Goal: Information Seeking & Learning: Learn about a topic

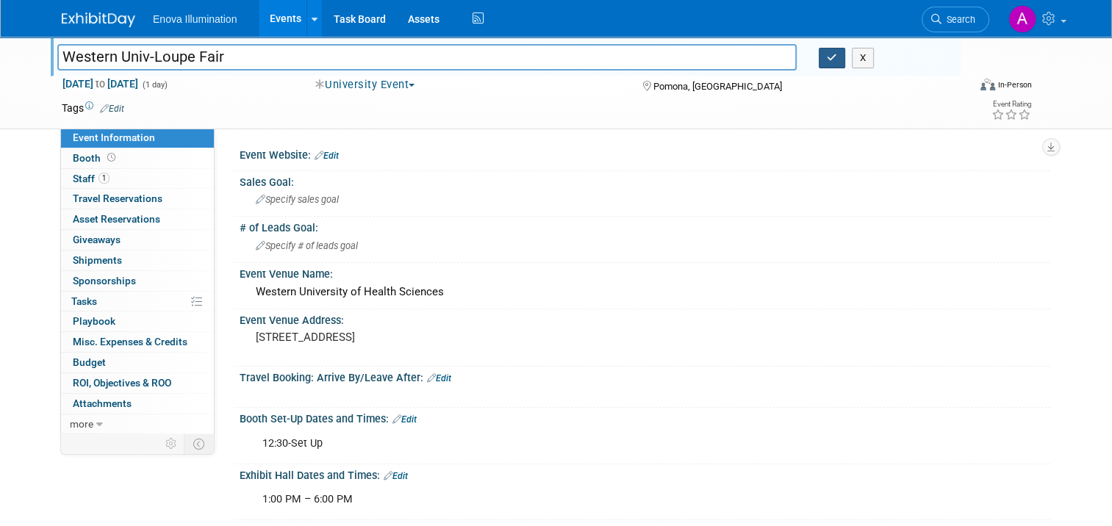
click at [837, 60] on icon "button" at bounding box center [832, 58] width 10 height 10
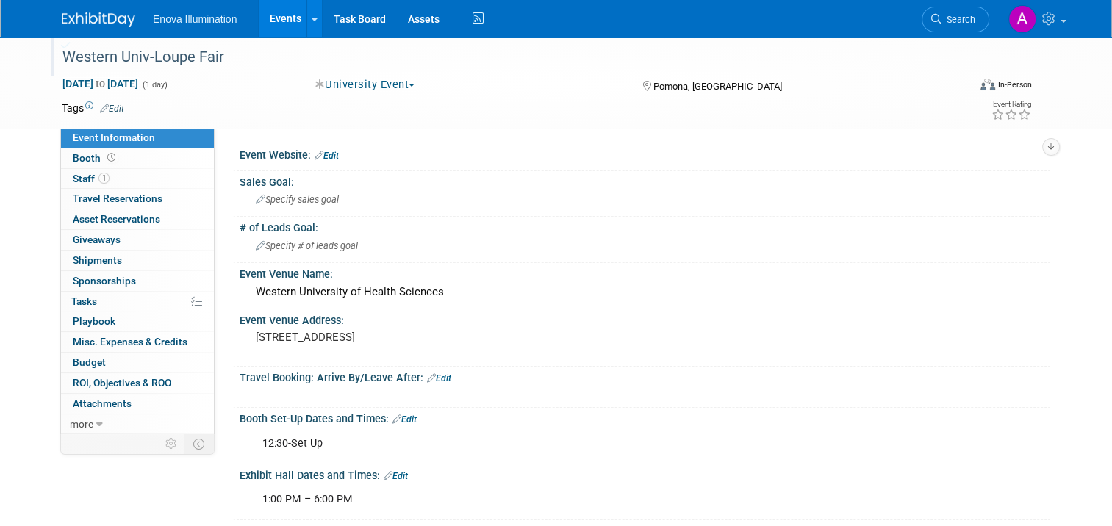
click at [77, 18] on img at bounding box center [98, 19] width 73 height 15
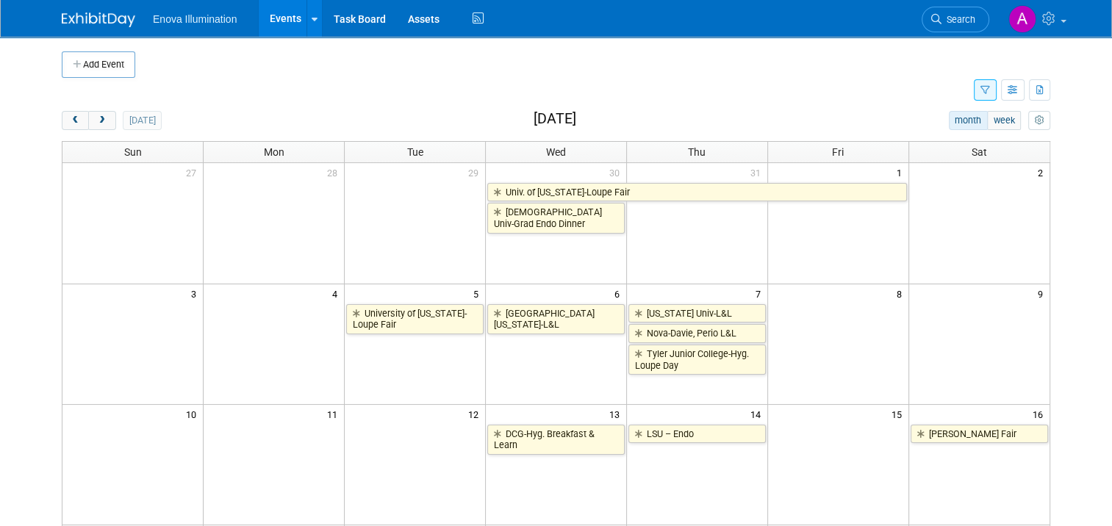
click at [990, 90] on icon "button" at bounding box center [985, 91] width 10 height 10
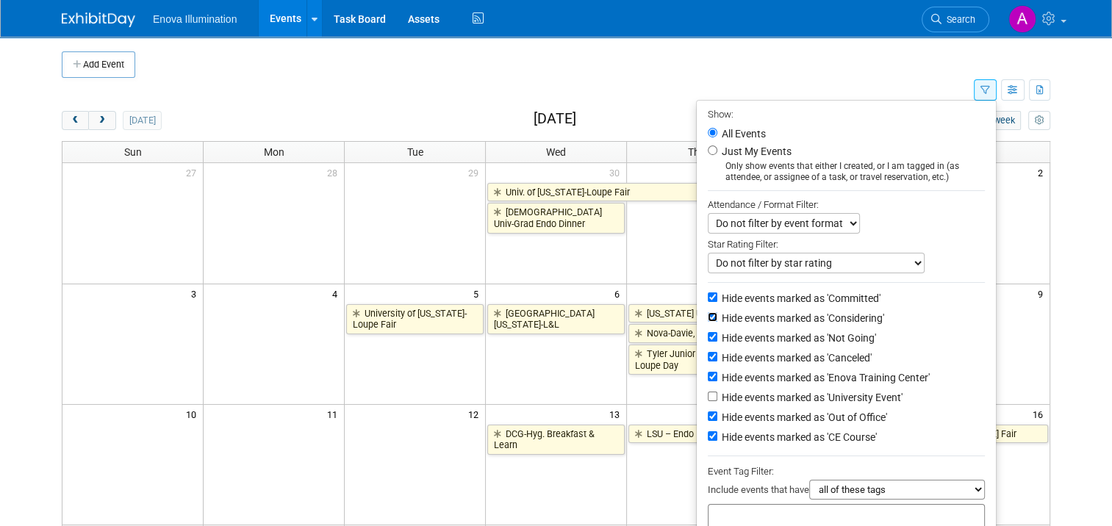
click at [714, 316] on input "Hide events marked as 'Considering'" at bounding box center [713, 317] width 10 height 10
checkbox input "true"
click at [714, 306] on li "Hide events marked as 'Committed'" at bounding box center [845, 299] width 299 height 20
click at [711, 295] on input "Hide events marked as 'Committed'" at bounding box center [713, 297] width 10 height 10
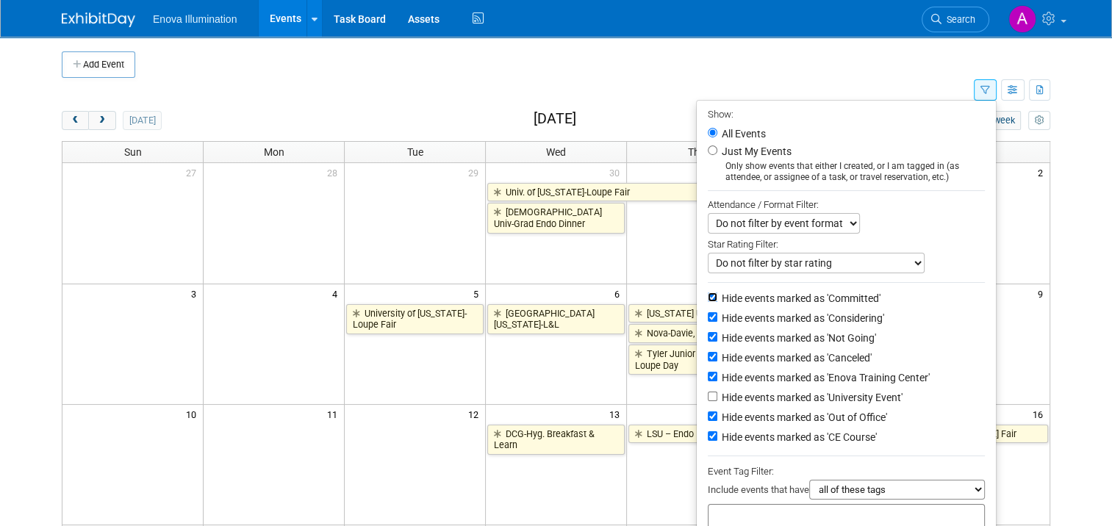
checkbox input "false"
click at [717, 432] on input "Hide events marked as 'CE Course'" at bounding box center [713, 436] width 10 height 10
checkbox input "false"
click at [715, 393] on input "Hide events marked as 'University Event'" at bounding box center [713, 397] width 10 height 10
checkbox input "true"
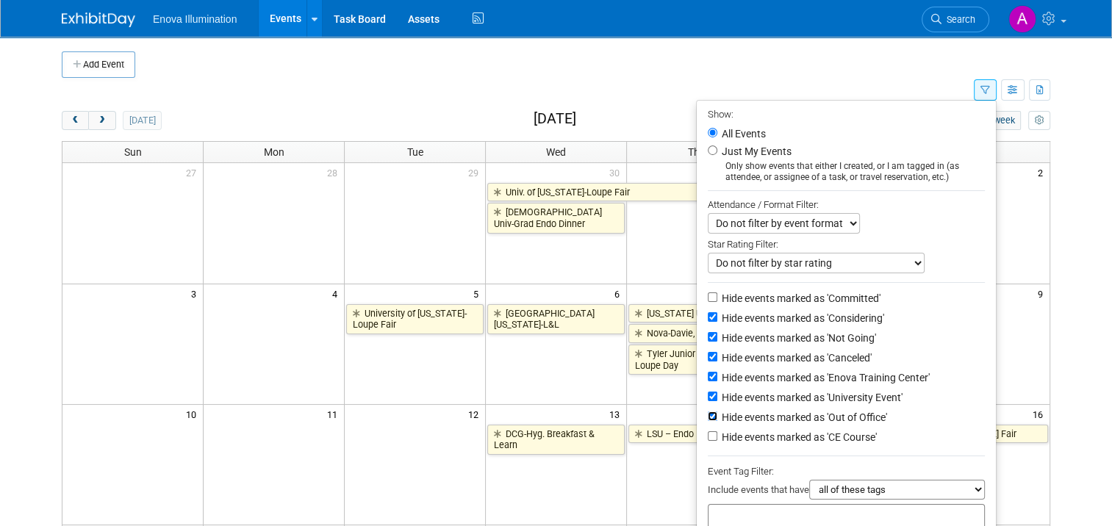
click at [716, 414] on input "Hide events marked as 'Out of Office'" at bounding box center [713, 416] width 10 height 10
checkbox input "false"
click at [713, 394] on input "Hide events marked as 'University Event'" at bounding box center [713, 397] width 10 height 10
checkbox input "false"
click at [715, 414] on input "Hide events marked as 'Out of Office'" at bounding box center [713, 416] width 10 height 10
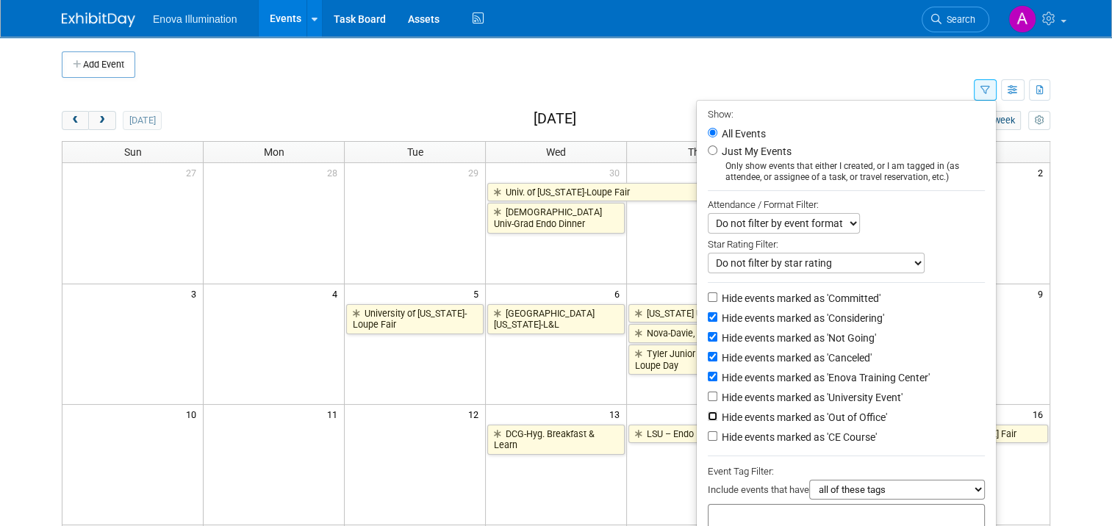
checkbox input "true"
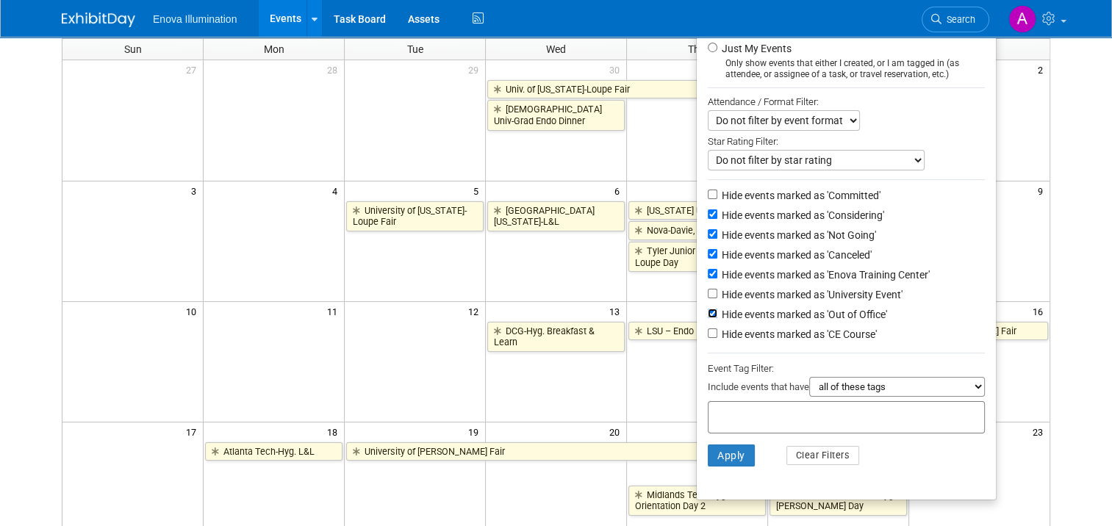
scroll to position [220, 0]
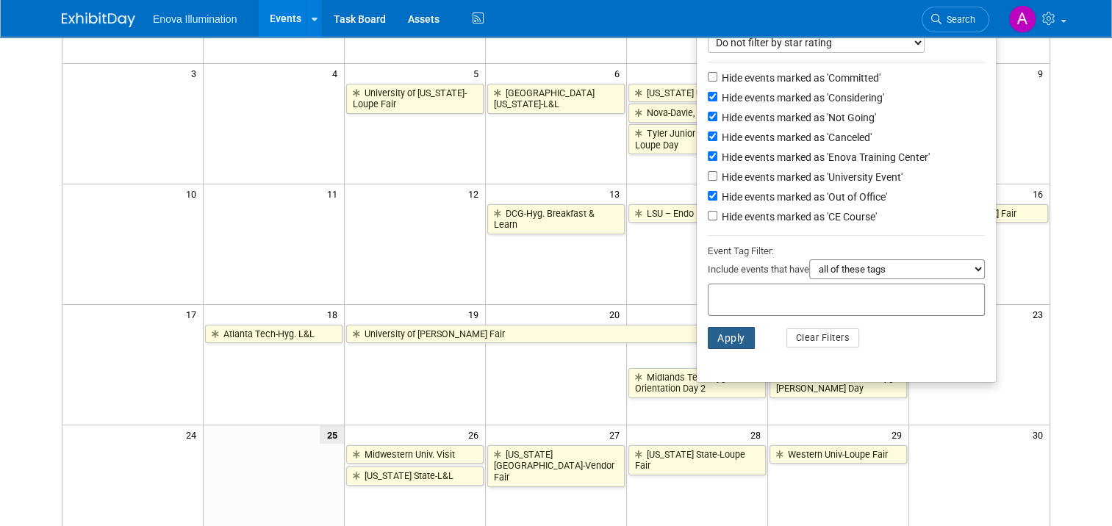
click at [731, 332] on button "Apply" at bounding box center [731, 338] width 47 height 22
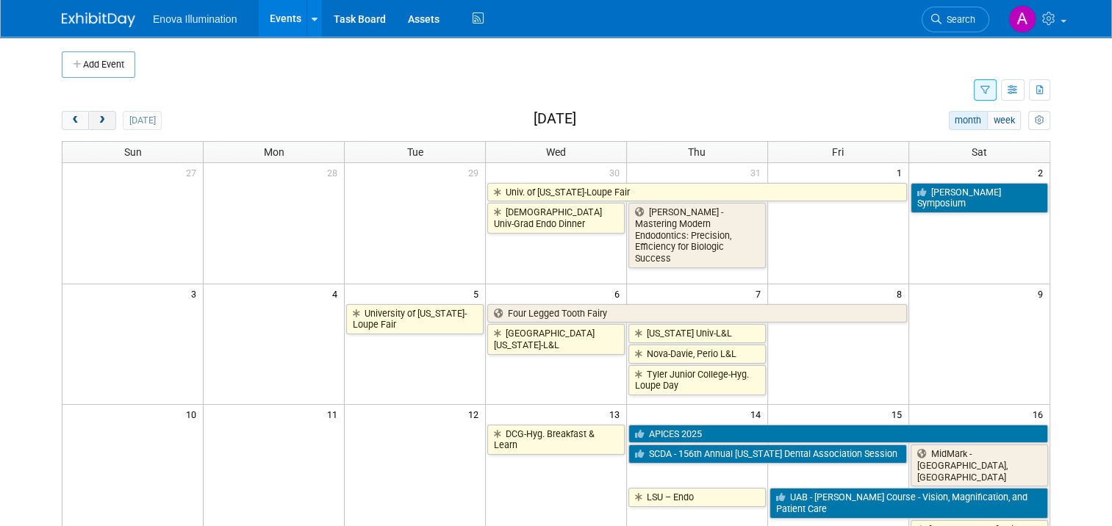
click at [98, 118] on button "next" at bounding box center [101, 120] width 27 height 19
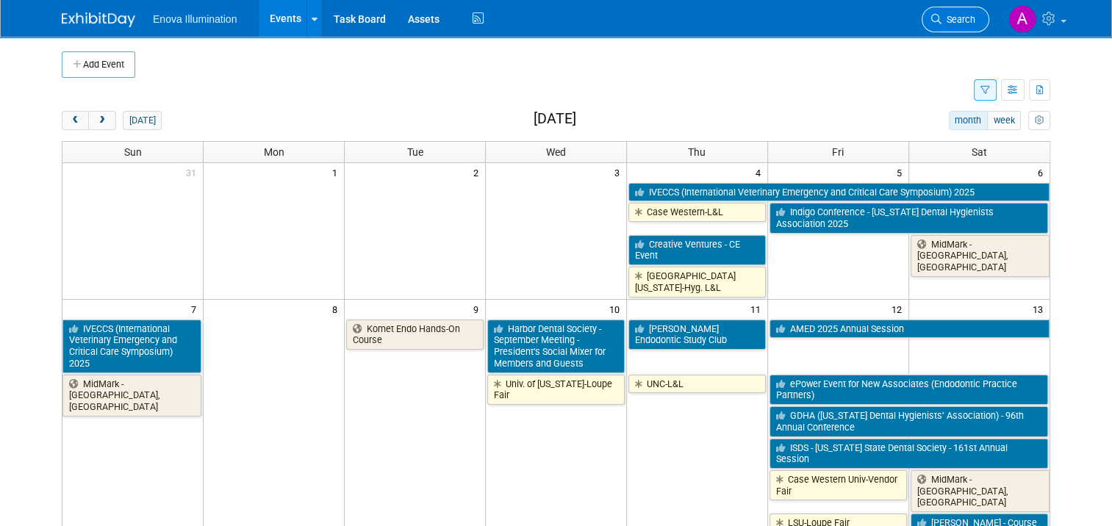
click at [962, 21] on span "Search" at bounding box center [958, 19] width 34 height 11
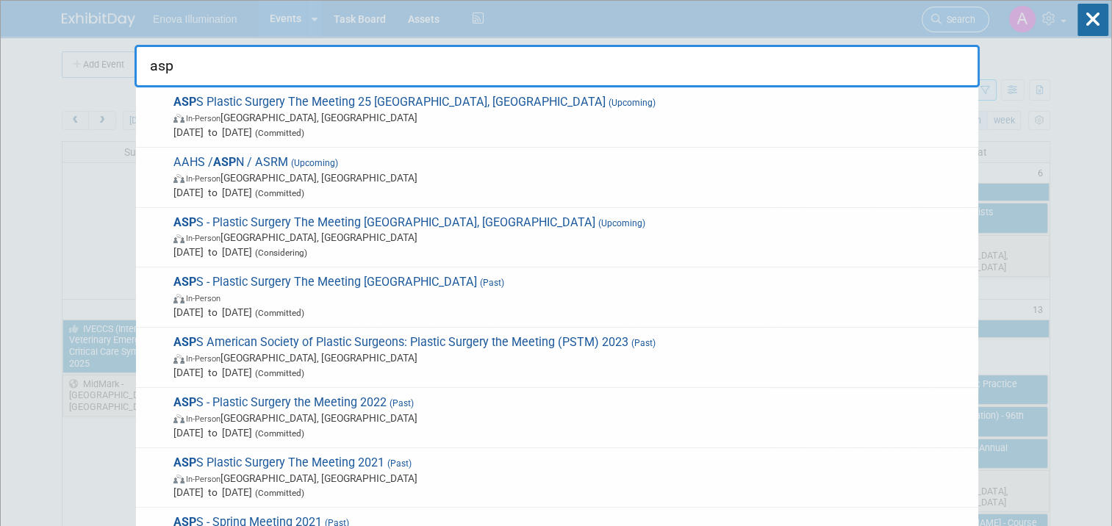
type input "asps"
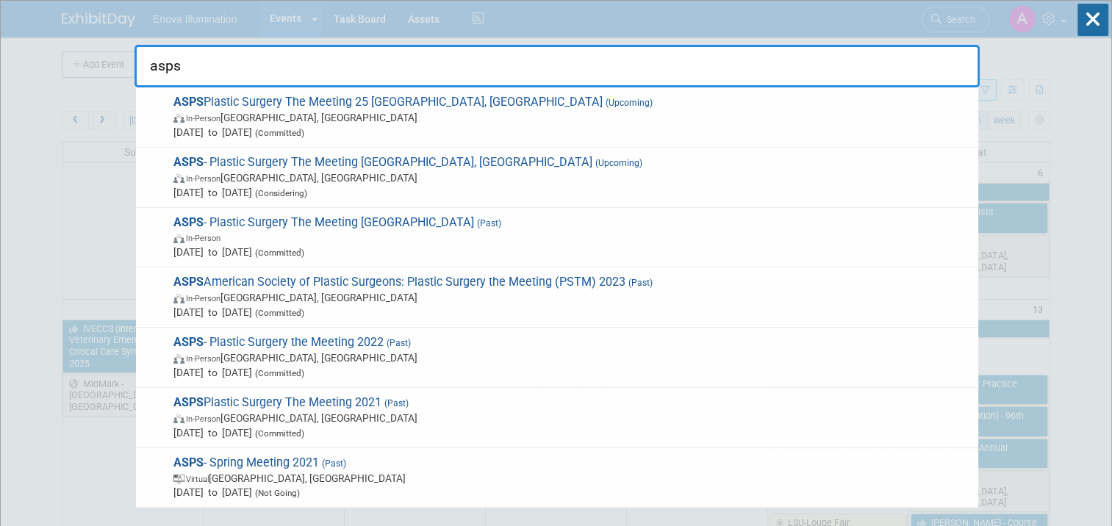
drag, startPoint x: 158, startPoint y: 62, endPoint x: 116, endPoint y: 62, distance: 41.9
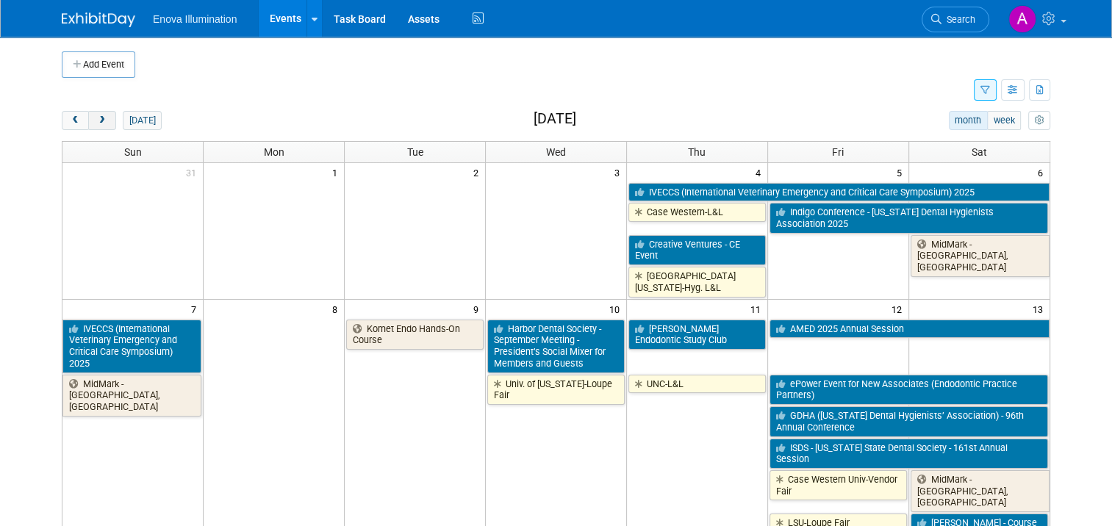
click at [96, 119] on span "next" at bounding box center [101, 121] width 11 height 10
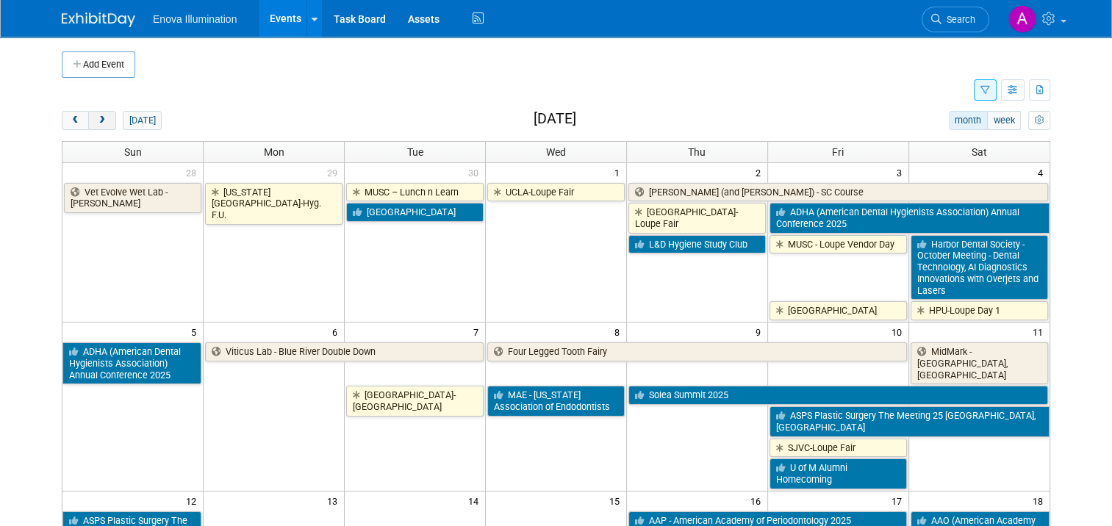
click at [96, 119] on span "next" at bounding box center [101, 121] width 11 height 10
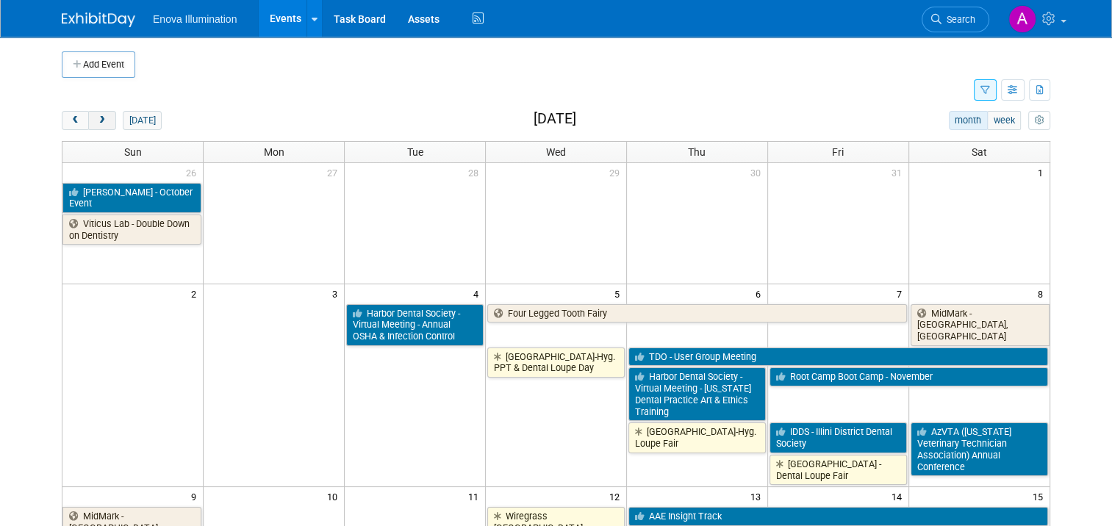
click at [96, 118] on span "next" at bounding box center [101, 121] width 11 height 10
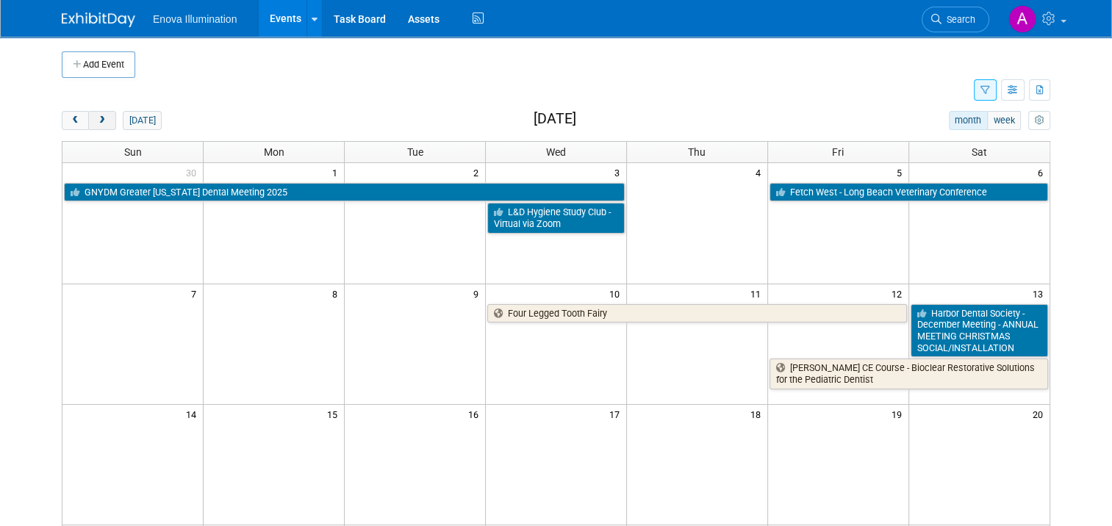
click at [97, 118] on span "next" at bounding box center [101, 121] width 11 height 10
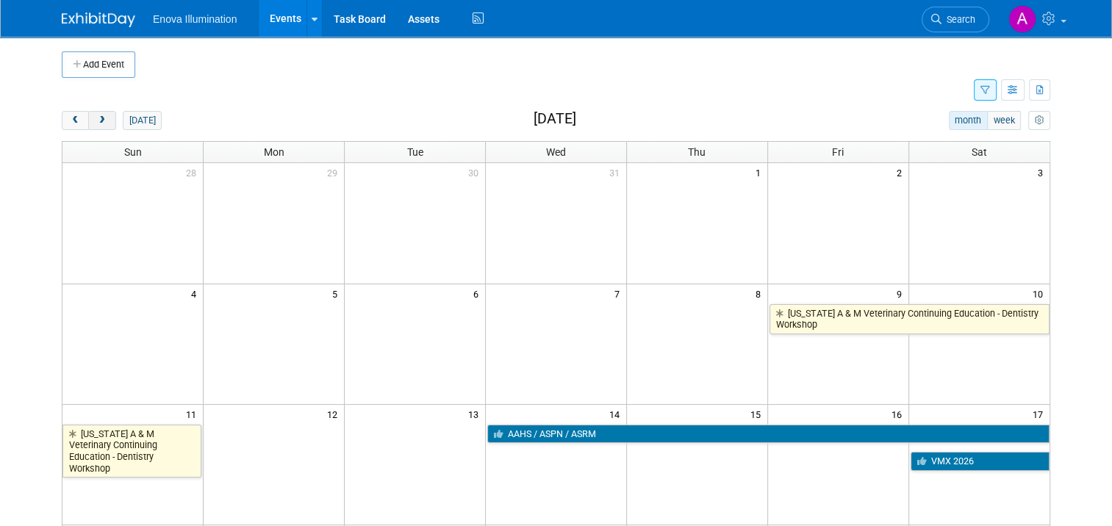
click at [97, 118] on span "next" at bounding box center [101, 121] width 11 height 10
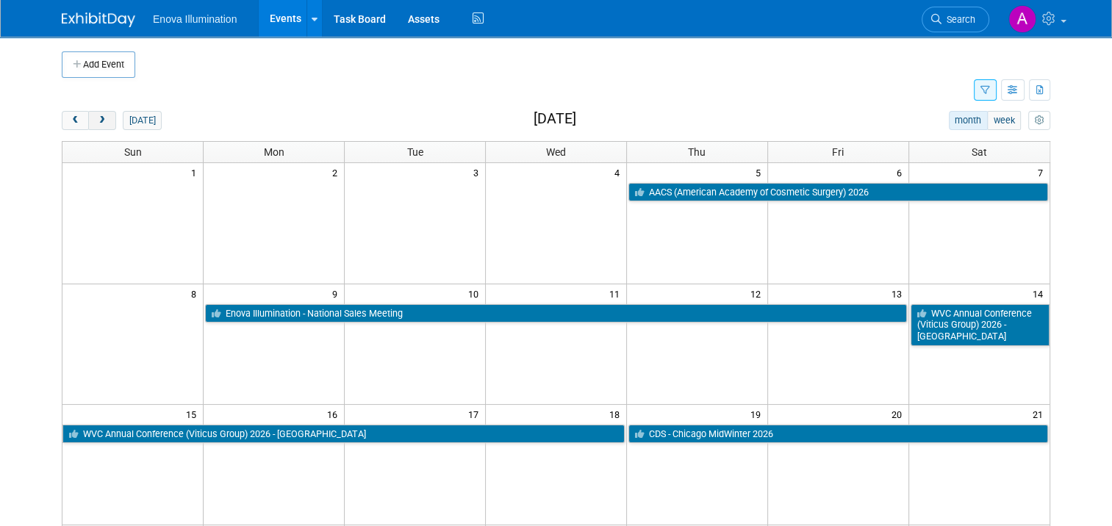
click at [97, 118] on span "next" at bounding box center [101, 121] width 11 height 10
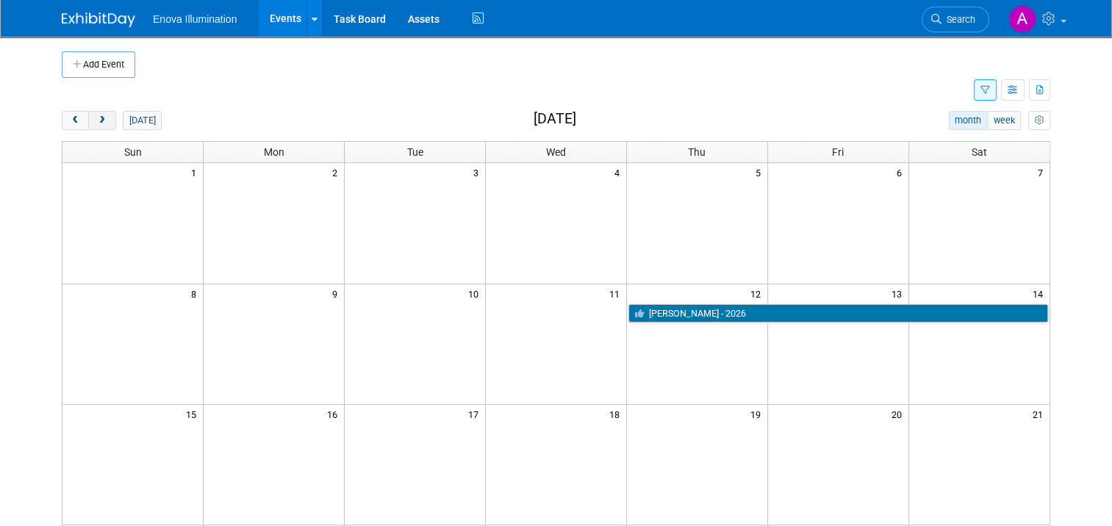
click at [97, 118] on span "next" at bounding box center [101, 121] width 11 height 10
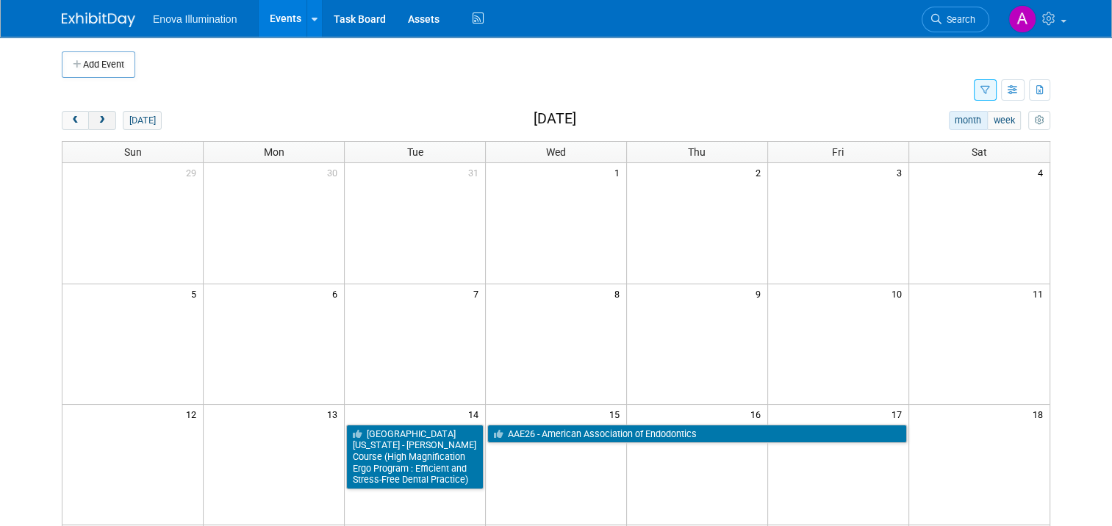
click at [97, 118] on span "next" at bounding box center [101, 121] width 11 height 10
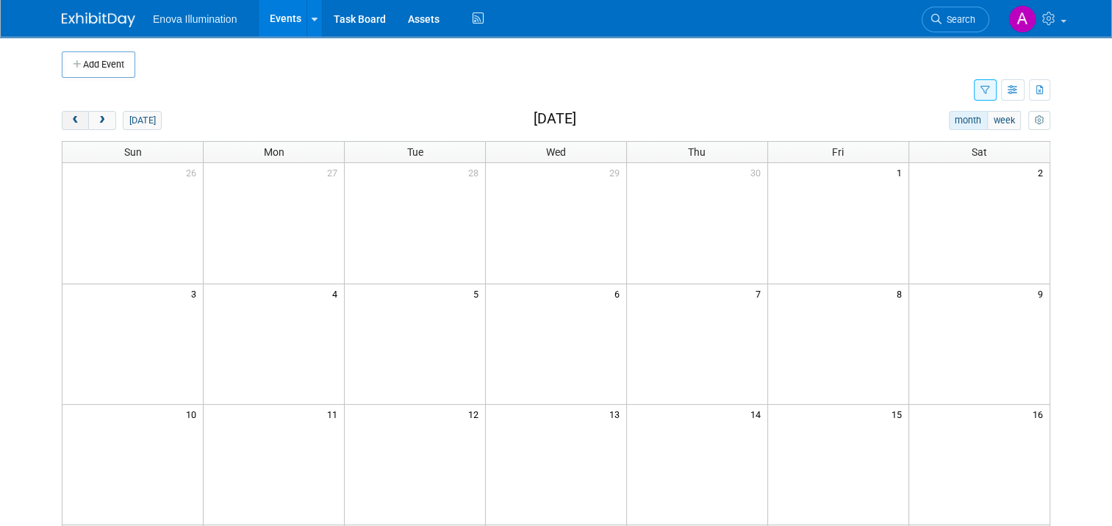
click at [70, 122] on span "prev" at bounding box center [75, 121] width 11 height 10
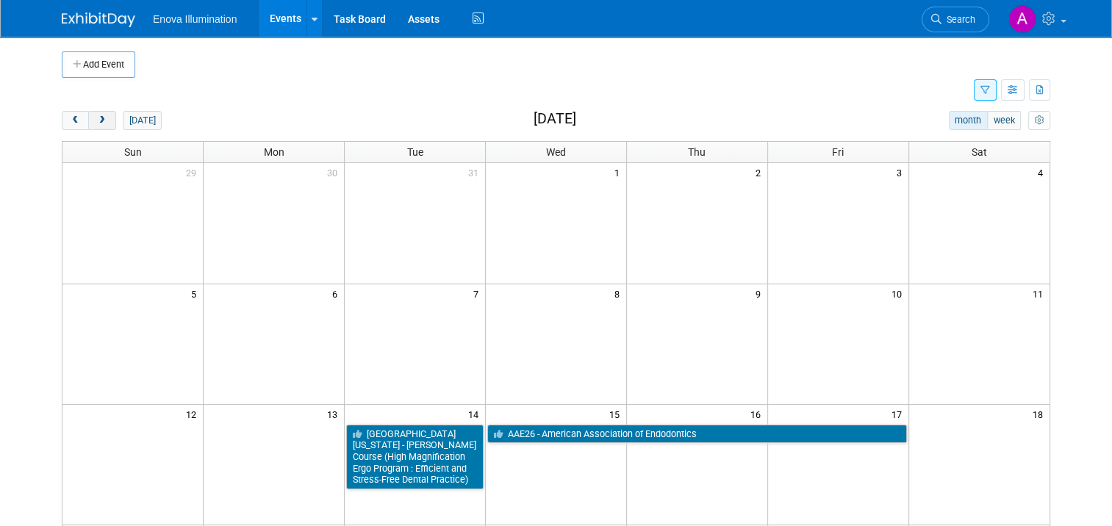
click at [96, 121] on span "next" at bounding box center [101, 121] width 11 height 10
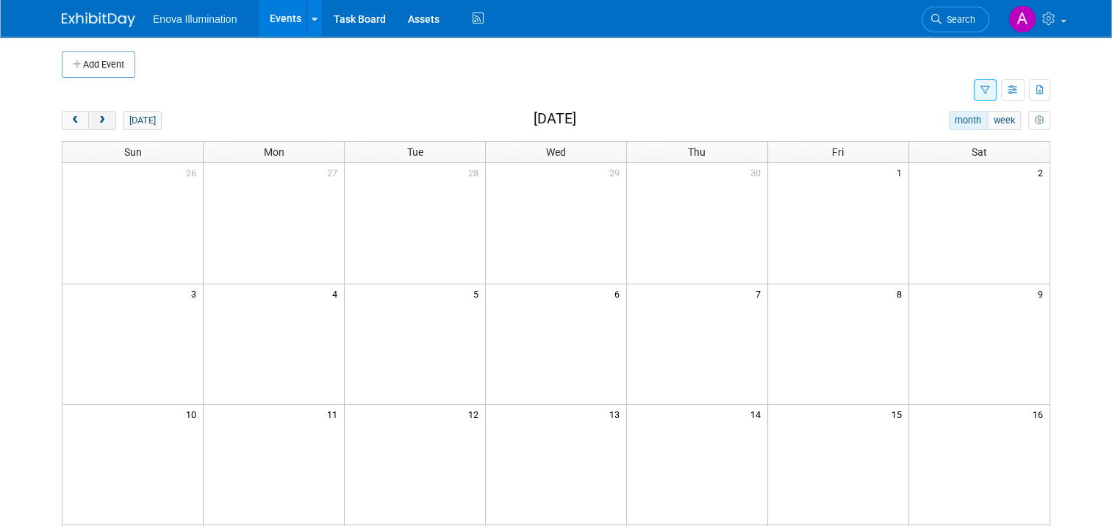
click at [96, 121] on span "next" at bounding box center [101, 121] width 11 height 10
click at [70, 120] on span "prev" at bounding box center [75, 121] width 11 height 10
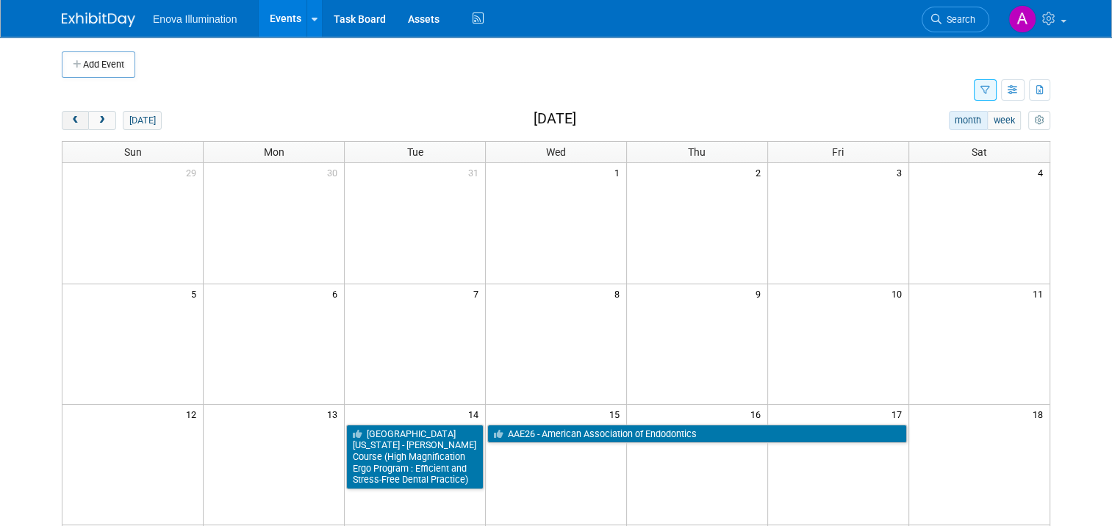
click at [70, 123] on span "prev" at bounding box center [75, 121] width 11 height 10
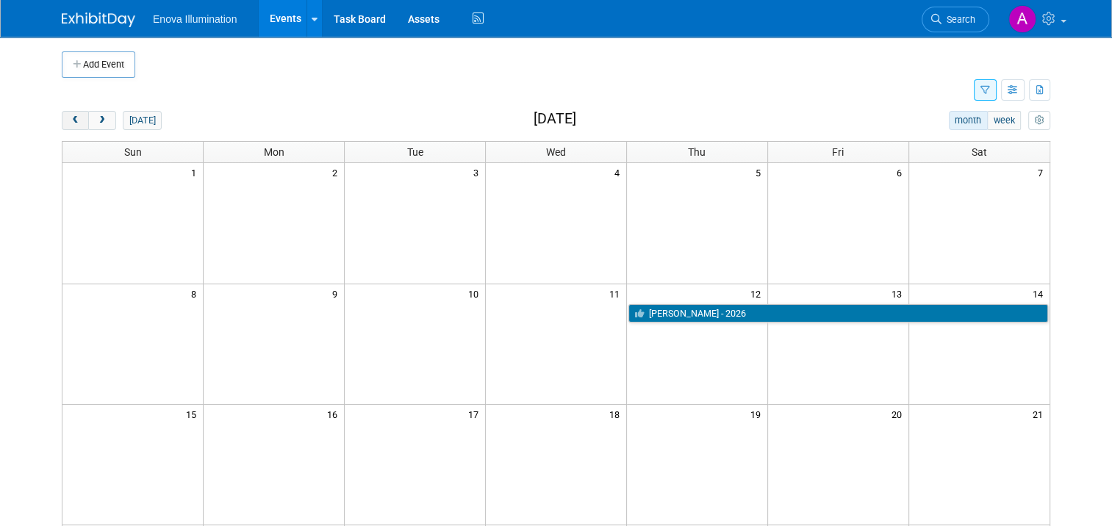
click at [70, 123] on span "prev" at bounding box center [75, 121] width 11 height 10
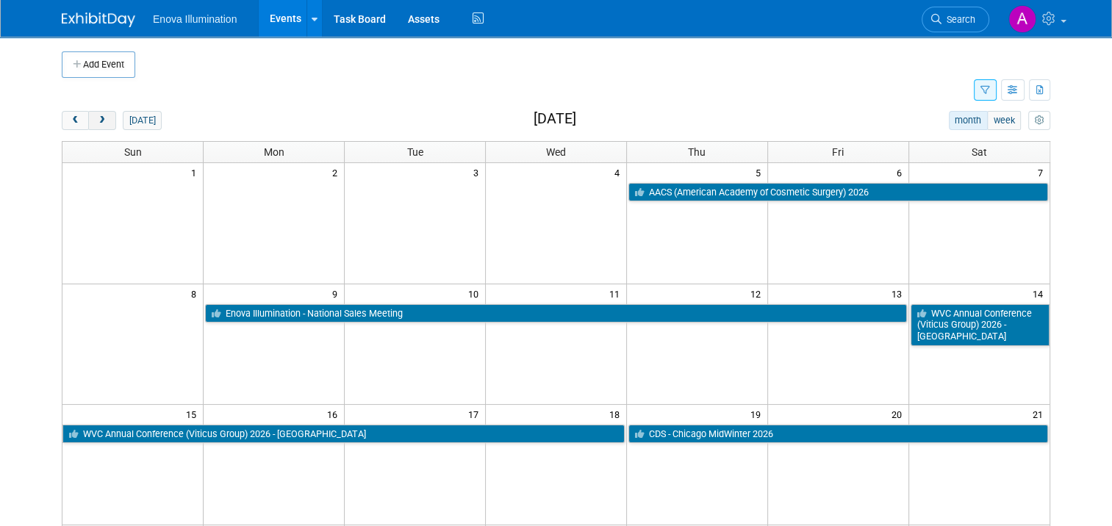
click at [96, 121] on span "next" at bounding box center [101, 121] width 11 height 10
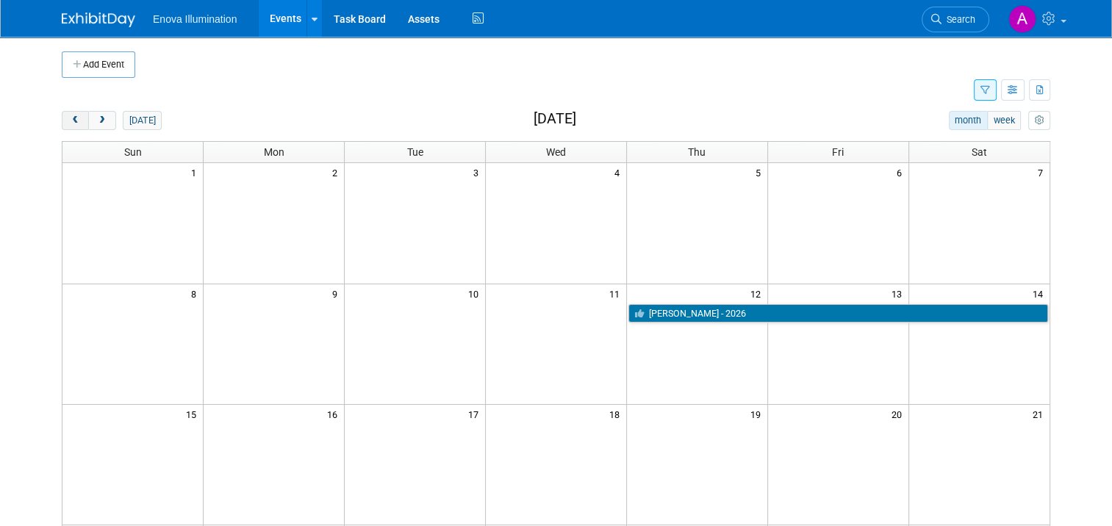
click at [70, 123] on span "prev" at bounding box center [75, 121] width 11 height 10
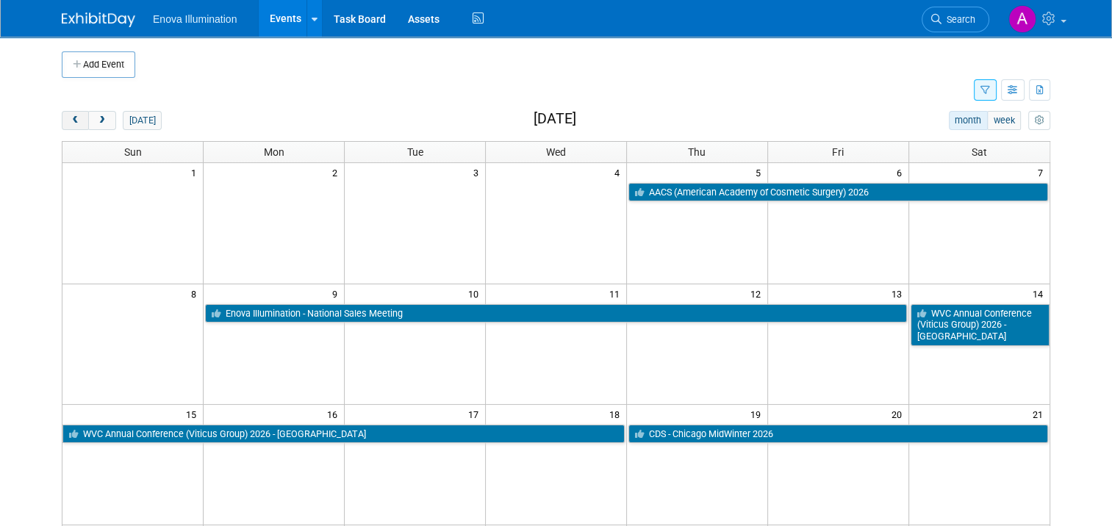
click at [70, 123] on span "prev" at bounding box center [75, 121] width 11 height 10
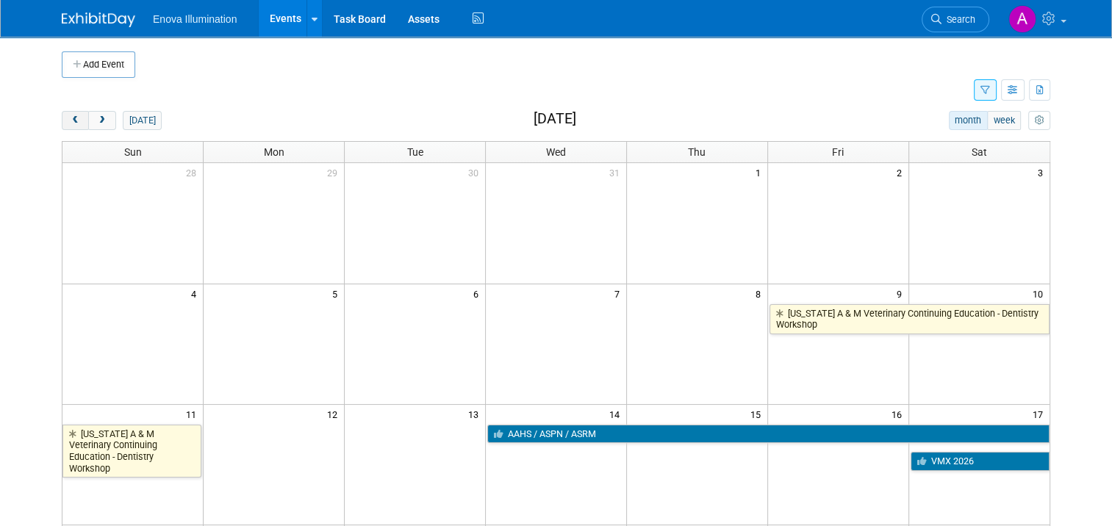
click at [70, 123] on span "prev" at bounding box center [75, 121] width 11 height 10
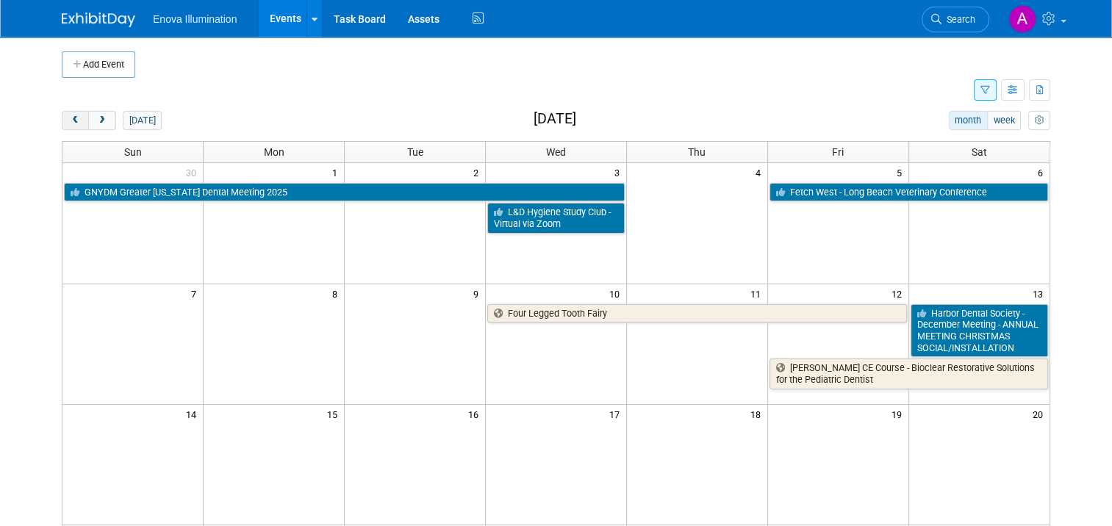
click at [70, 123] on span "prev" at bounding box center [75, 121] width 11 height 10
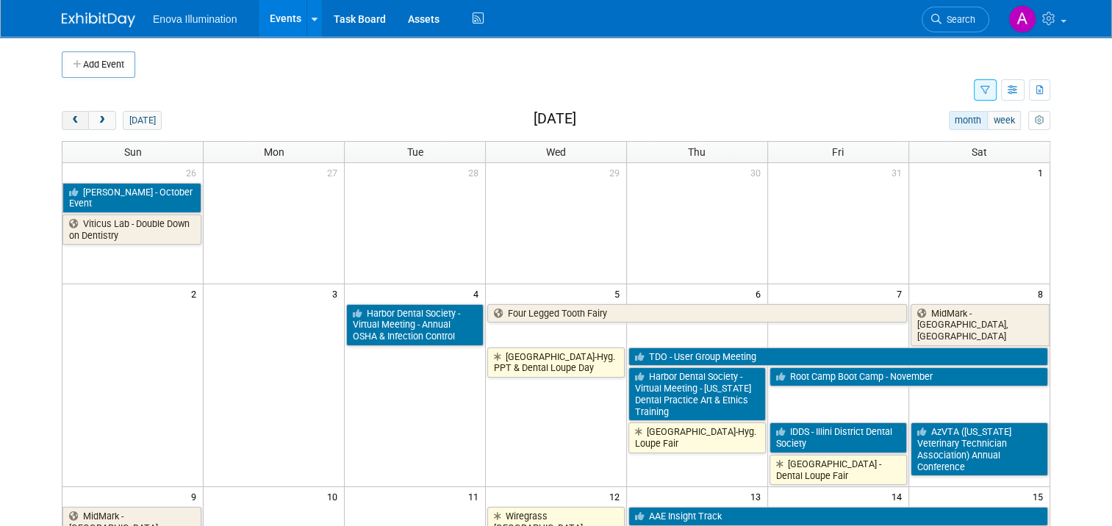
click at [70, 123] on span "prev" at bounding box center [75, 121] width 11 height 10
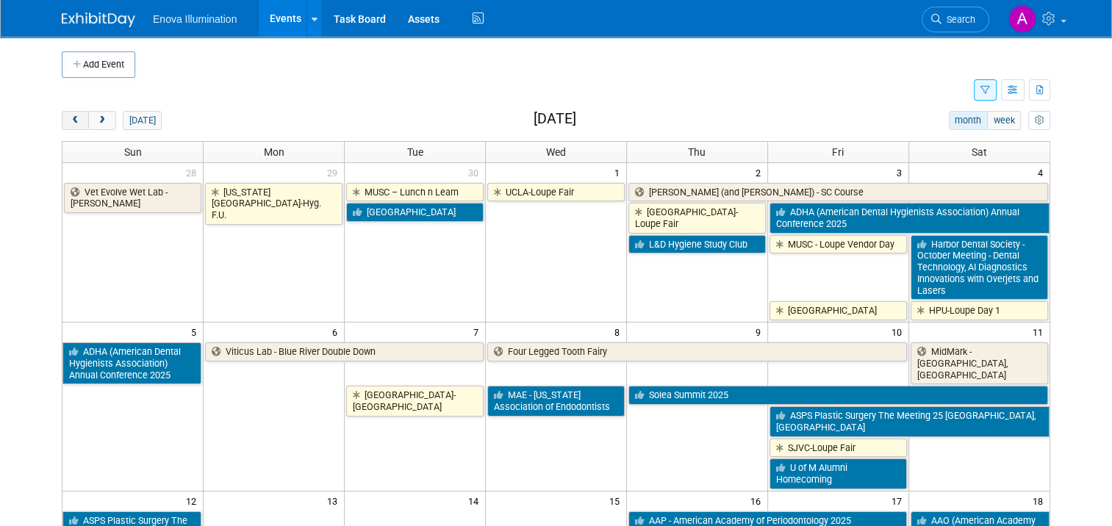
click at [70, 123] on span "prev" at bounding box center [75, 121] width 11 height 10
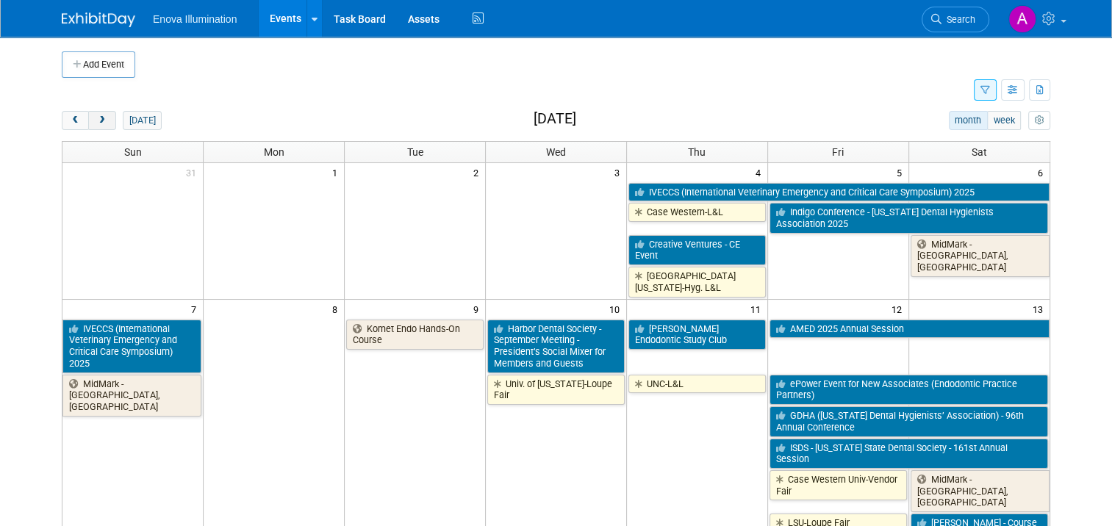
click at [96, 123] on span "next" at bounding box center [101, 121] width 11 height 10
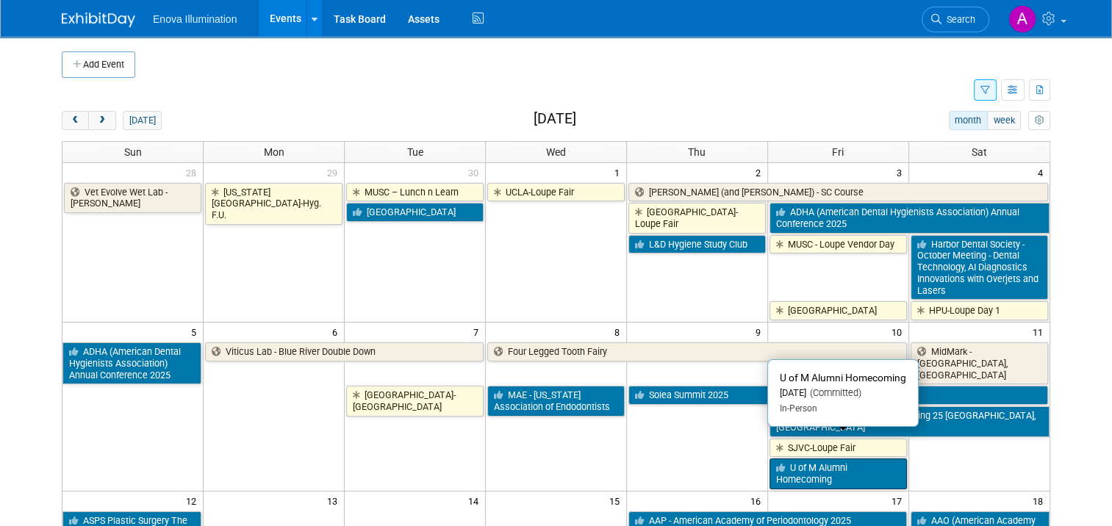
scroll to position [441, 0]
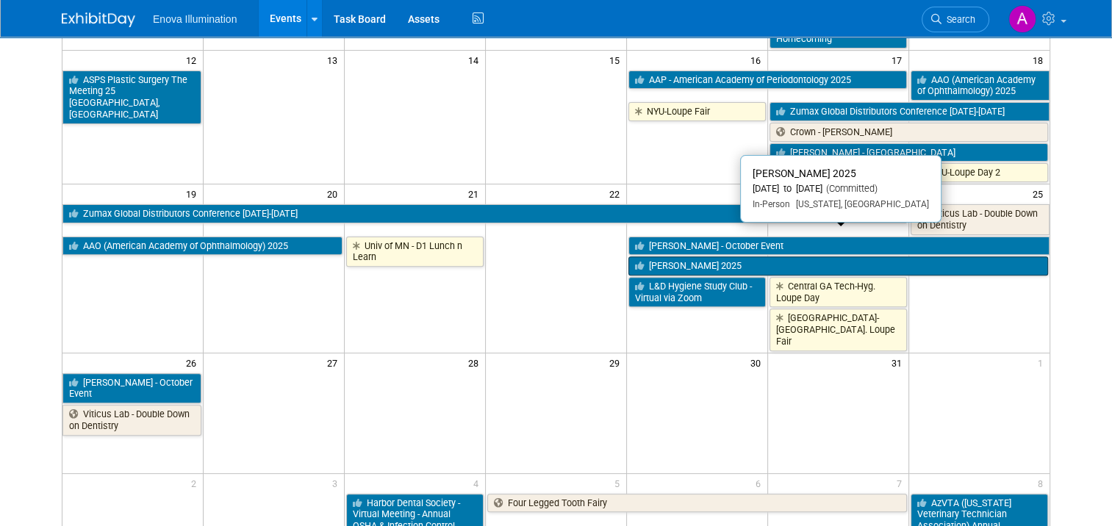
click at [702, 256] on link "[PERSON_NAME] 2025" at bounding box center [838, 265] width 420 height 19
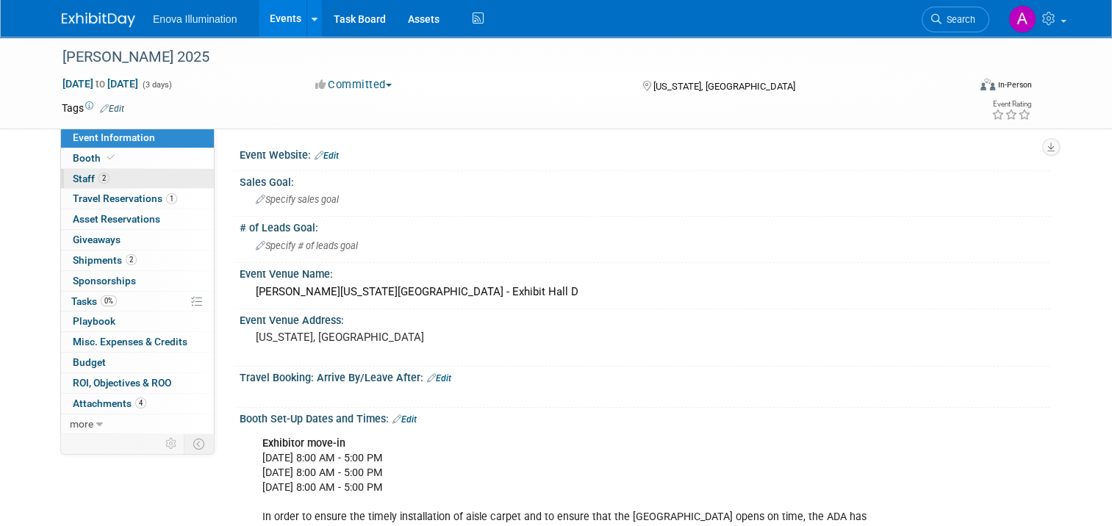
click at [137, 176] on link "2 Staff 2" at bounding box center [137, 179] width 153 height 20
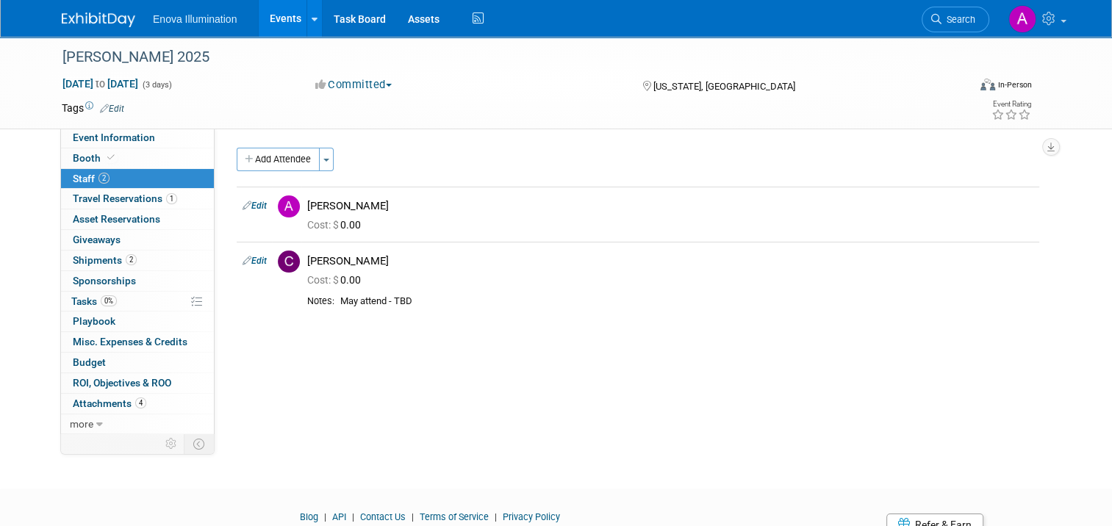
click at [80, 18] on img at bounding box center [98, 19] width 73 height 15
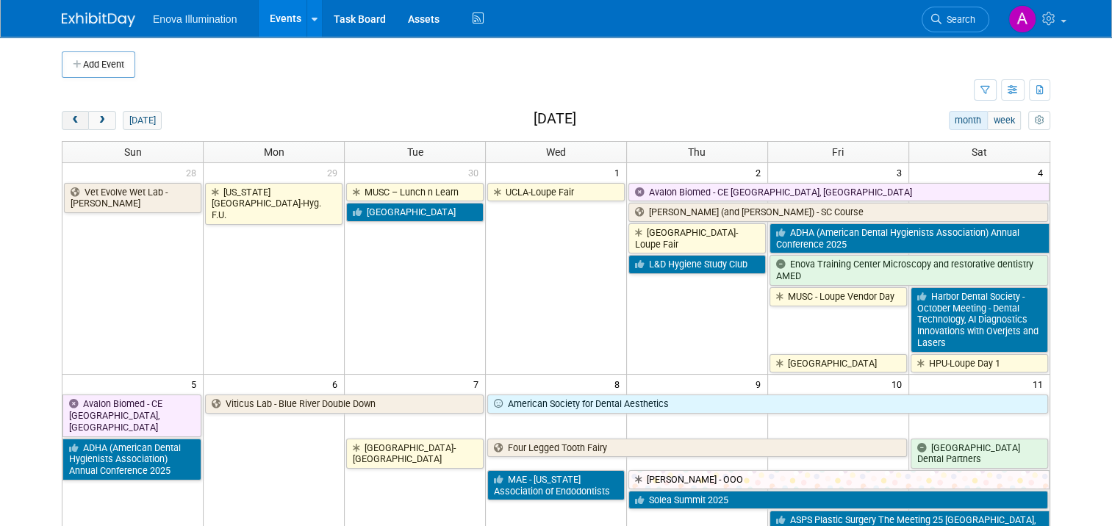
click at [70, 120] on span "prev" at bounding box center [75, 121] width 11 height 10
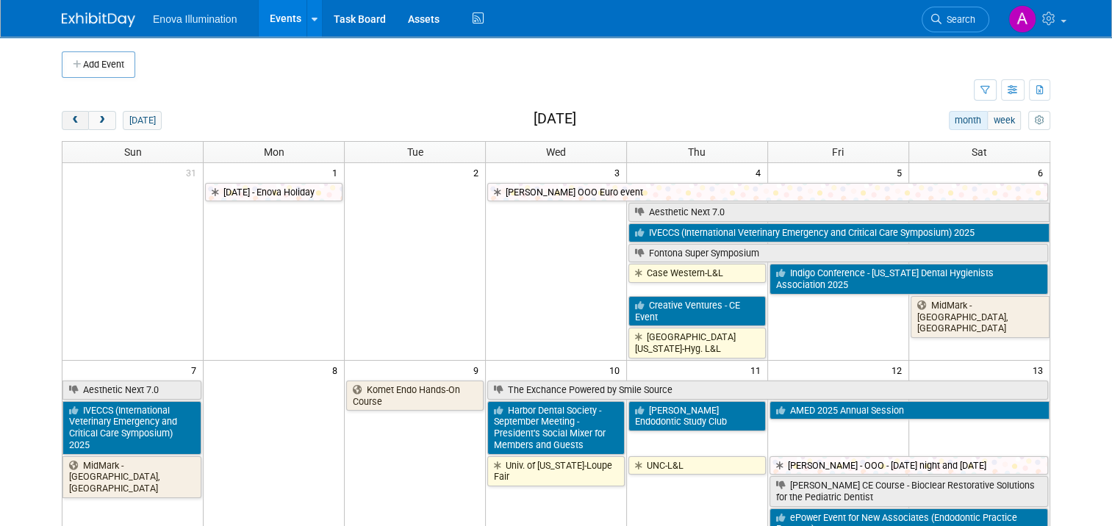
click at [62, 126] on button "prev" at bounding box center [75, 120] width 27 height 19
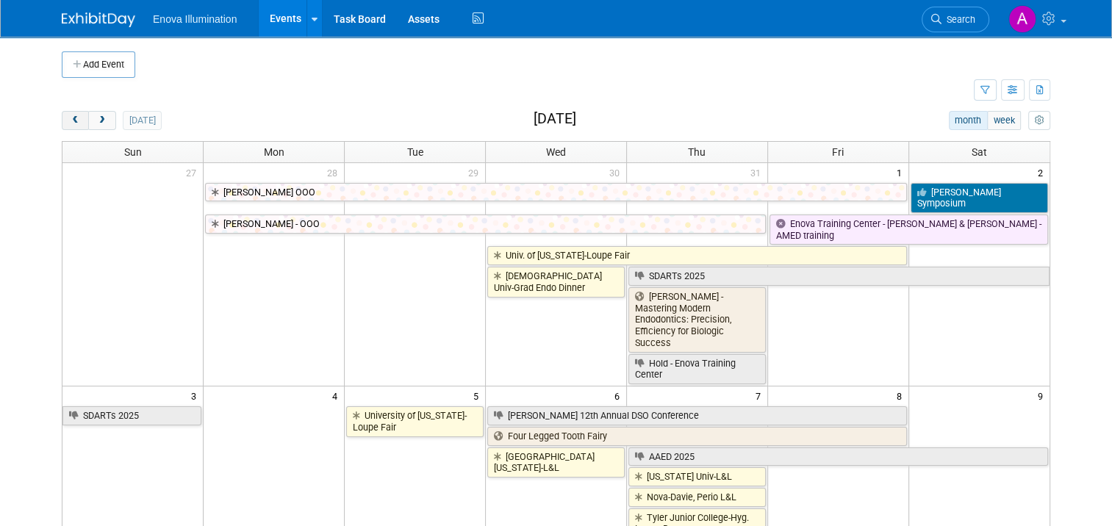
click at [70, 117] on span "prev" at bounding box center [75, 121] width 11 height 10
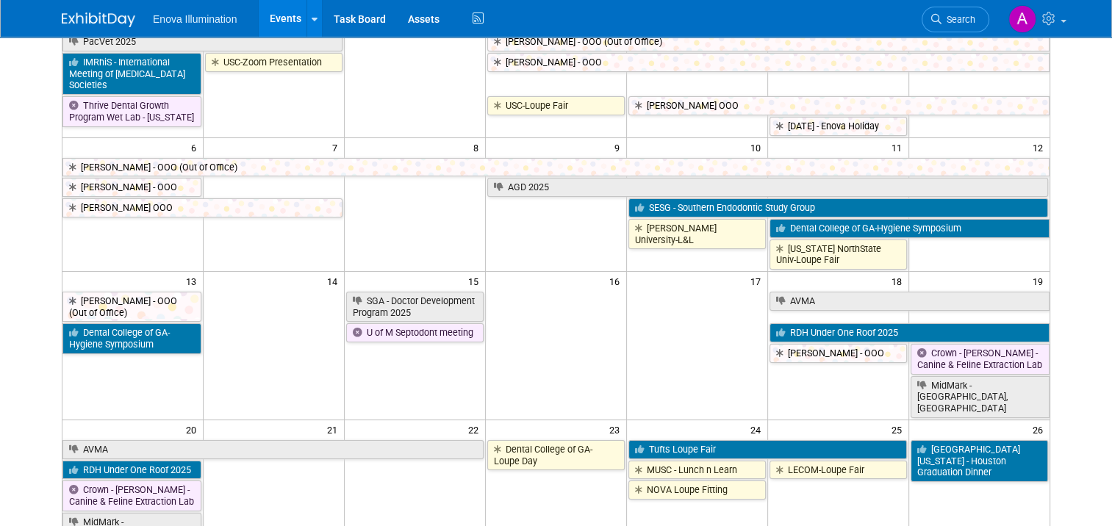
scroll to position [367, 0]
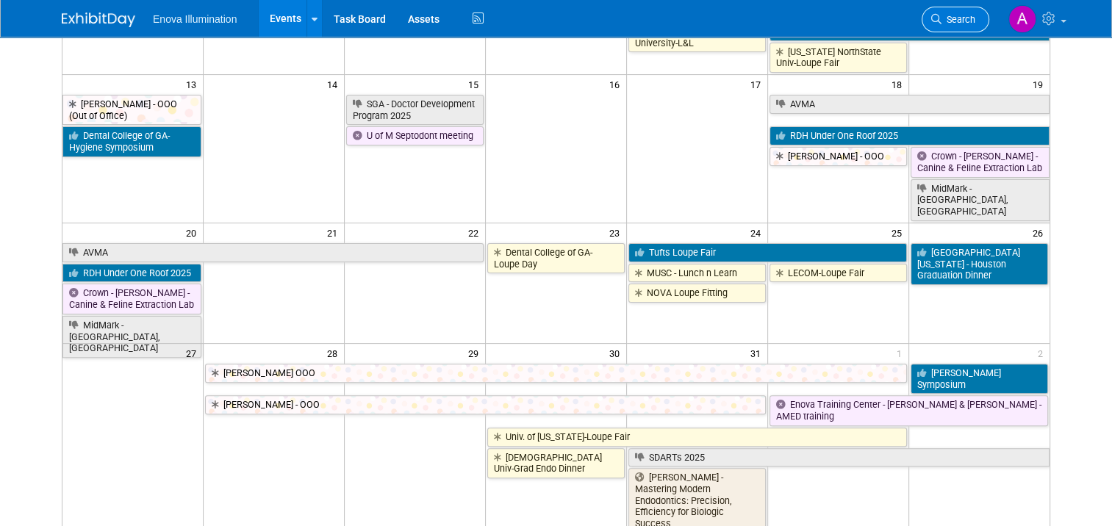
click at [975, 15] on span "Search" at bounding box center [958, 19] width 34 height 11
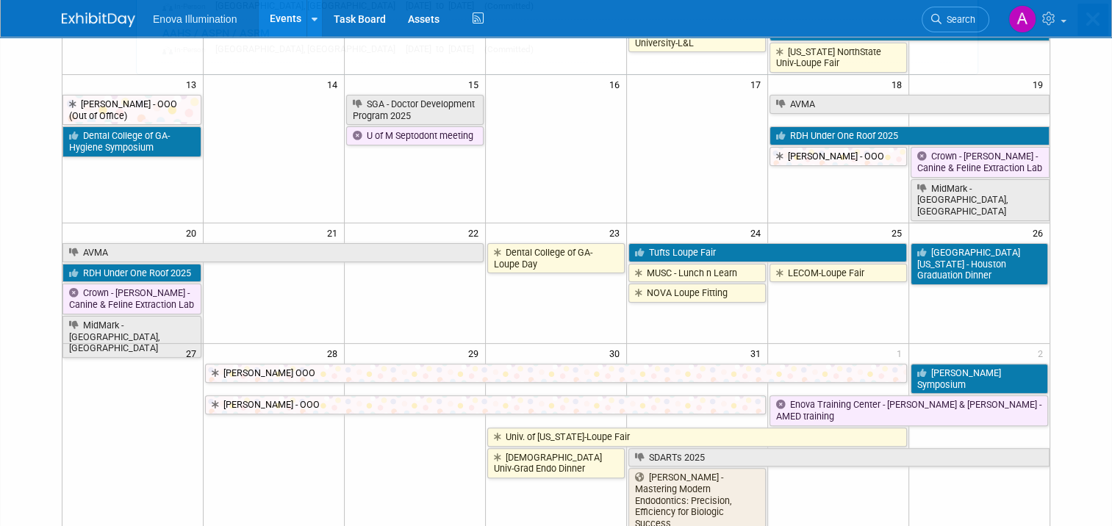
scroll to position [0, 0]
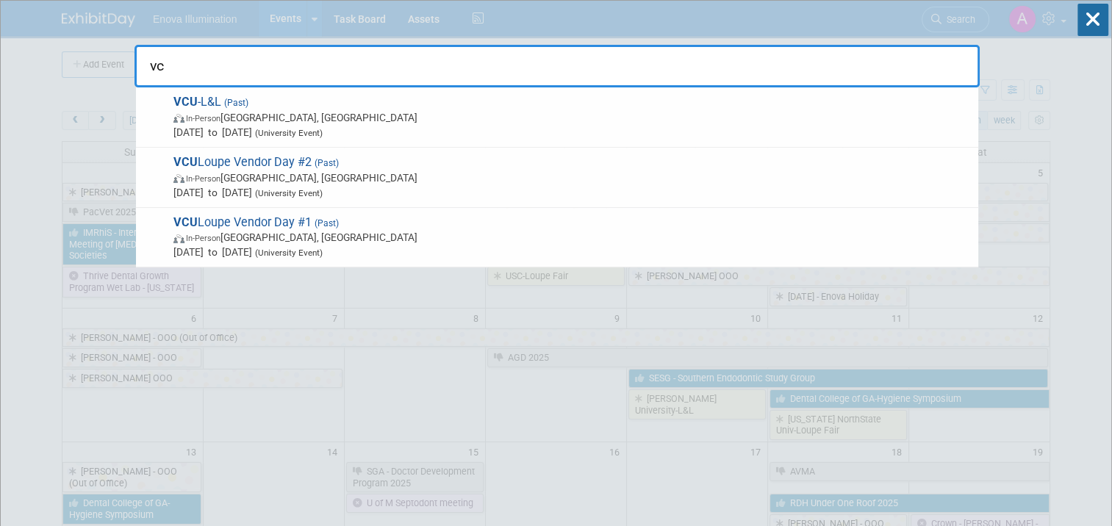
type input "v"
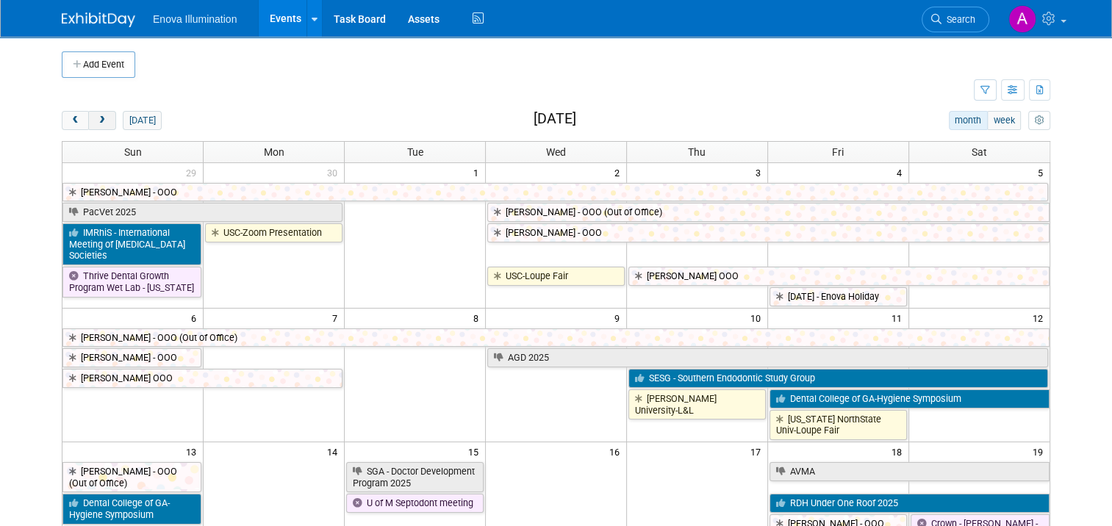
click at [96, 118] on span "next" at bounding box center [101, 121] width 11 height 10
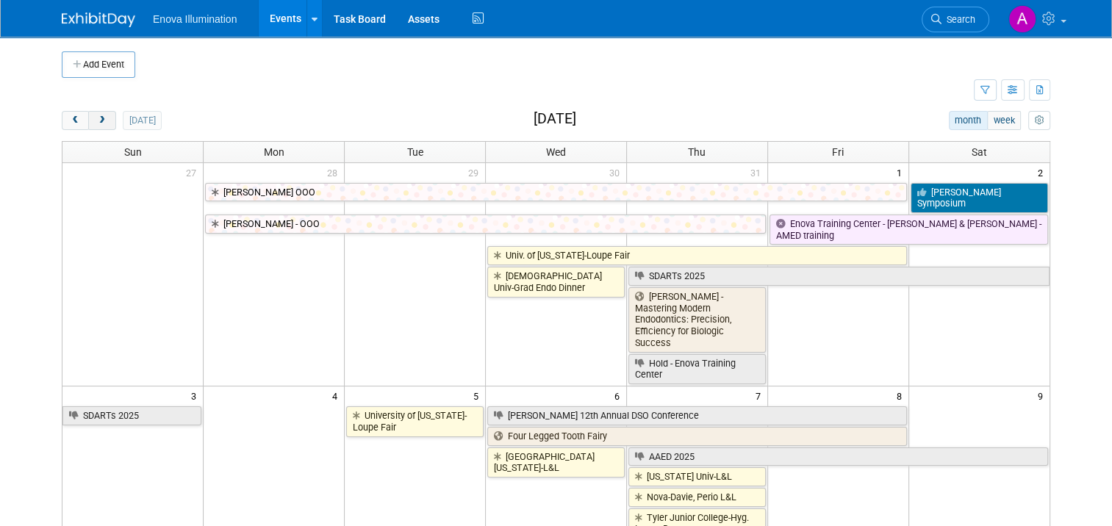
click at [101, 120] on button "next" at bounding box center [101, 120] width 27 height 19
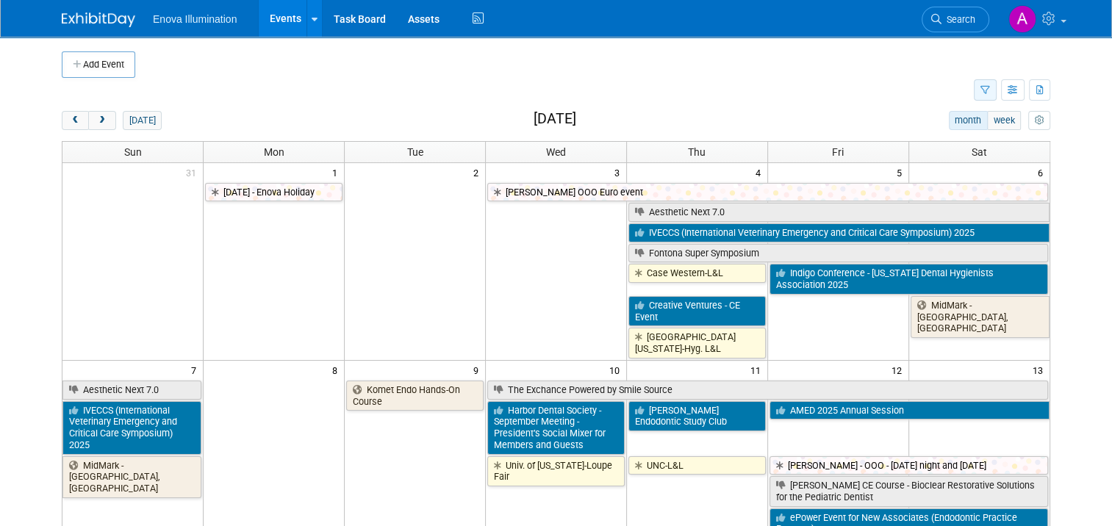
click at [990, 93] on icon "button" at bounding box center [985, 91] width 10 height 10
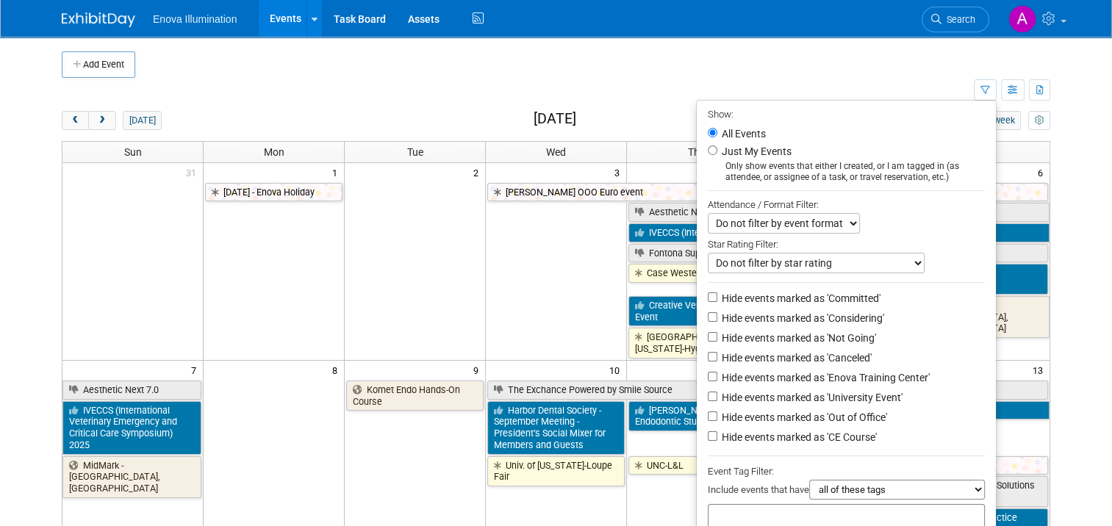
click at [708, 317] on li "Hide events marked as 'Considering'" at bounding box center [845, 319] width 299 height 20
click at [715, 335] on input "Hide events marked as 'Not Going'" at bounding box center [713, 337] width 10 height 10
checkbox input "true"
click at [715, 314] on input "Hide events marked as 'Considering'" at bounding box center [713, 317] width 10 height 10
checkbox input "true"
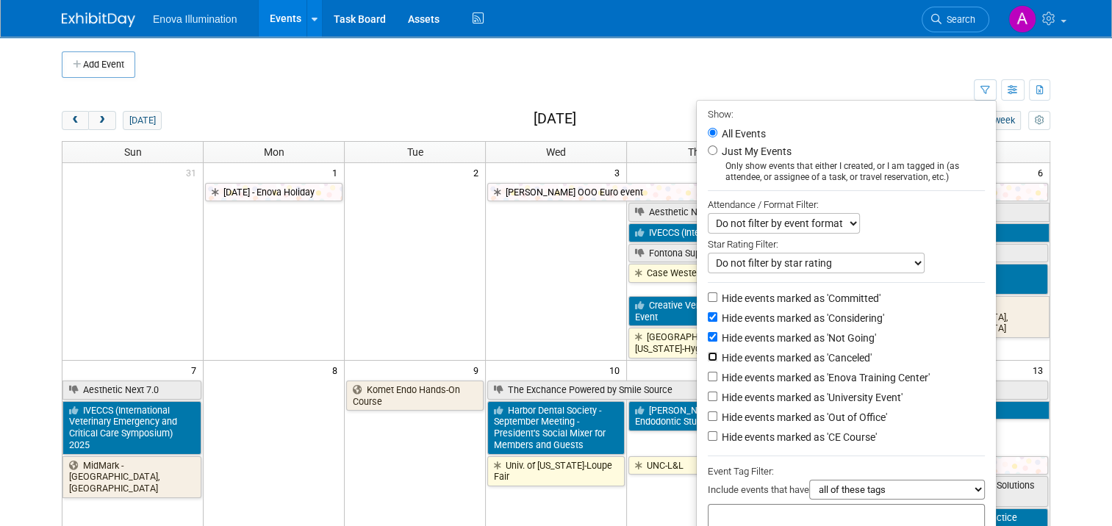
click at [716, 355] on input "Hide events marked as 'Canceled'" at bounding box center [713, 357] width 10 height 10
checkbox input "true"
click at [717, 413] on input "Hide events marked as 'Out of Office'" at bounding box center [713, 416] width 10 height 10
checkbox input "true"
click at [713, 375] on input "Hide events marked as 'Enova Training Center'" at bounding box center [713, 377] width 10 height 10
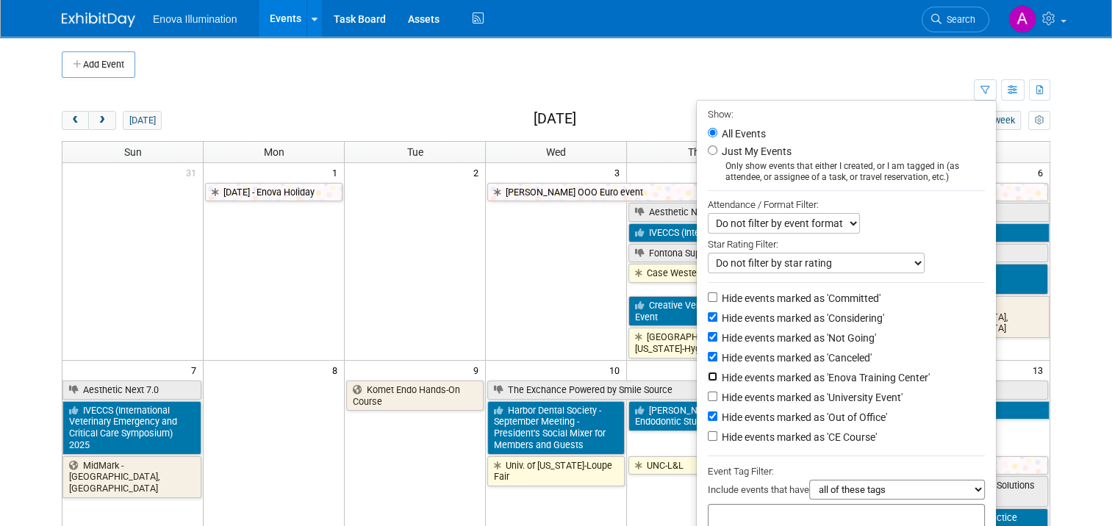
checkbox input "true"
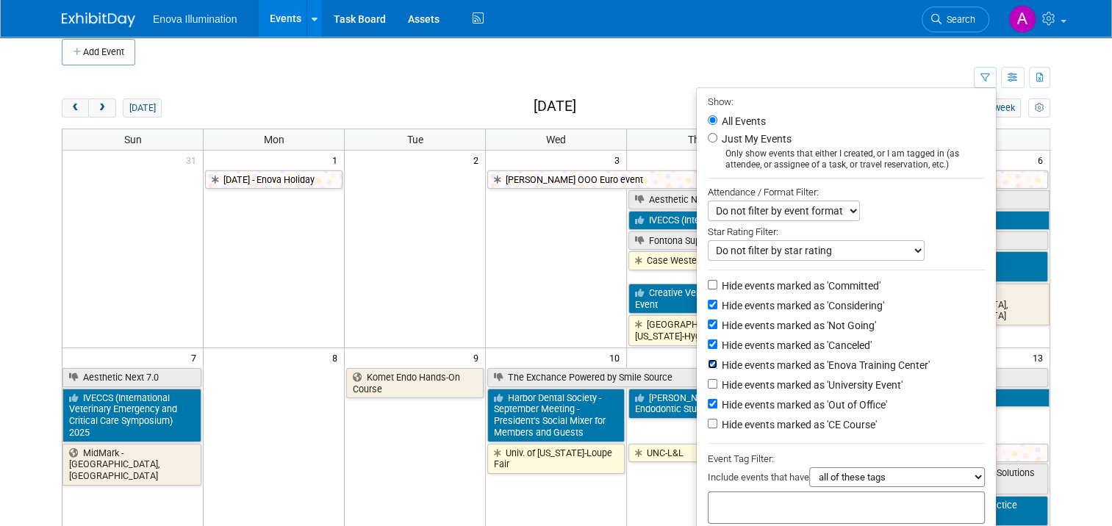
scroll to position [220, 0]
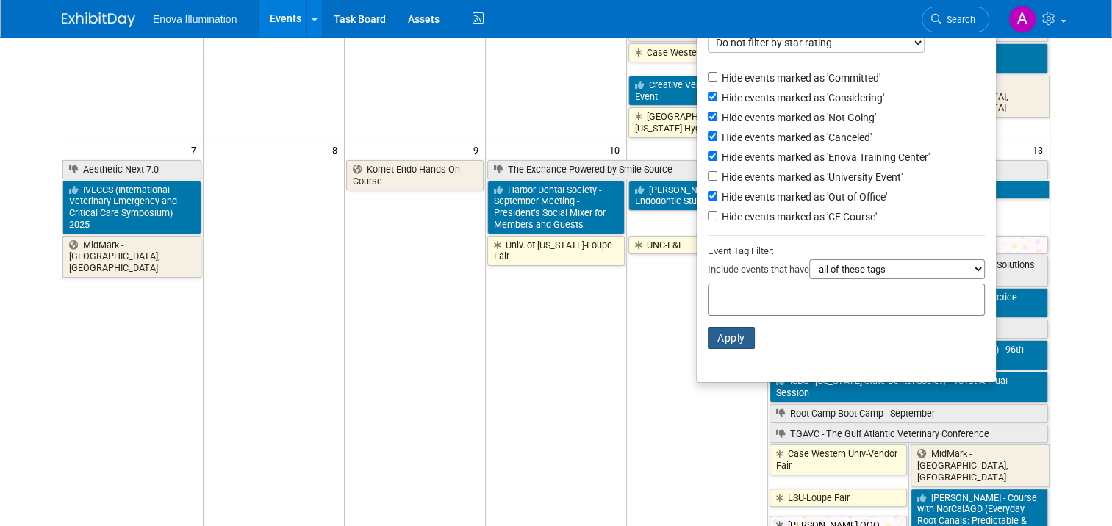
click at [740, 339] on button "Apply" at bounding box center [731, 338] width 47 height 22
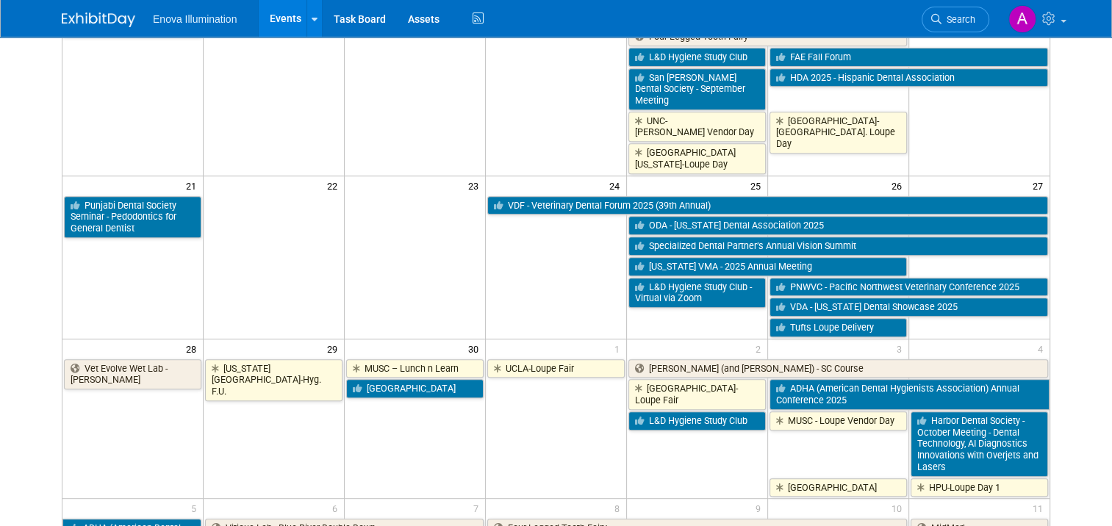
scroll to position [661, 0]
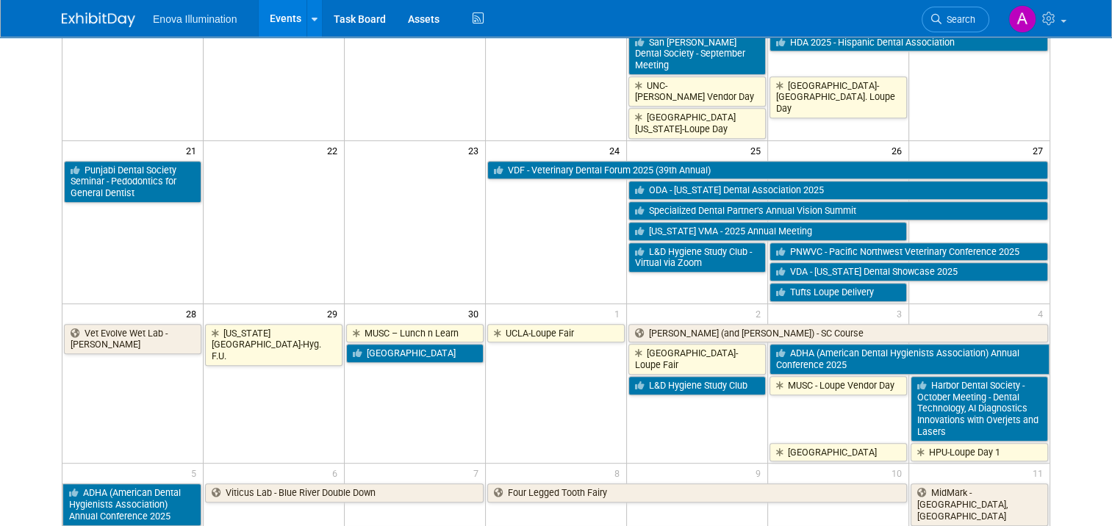
click at [543, 374] on td "UCLA-Loupe Fair" at bounding box center [556, 393] width 141 height 140
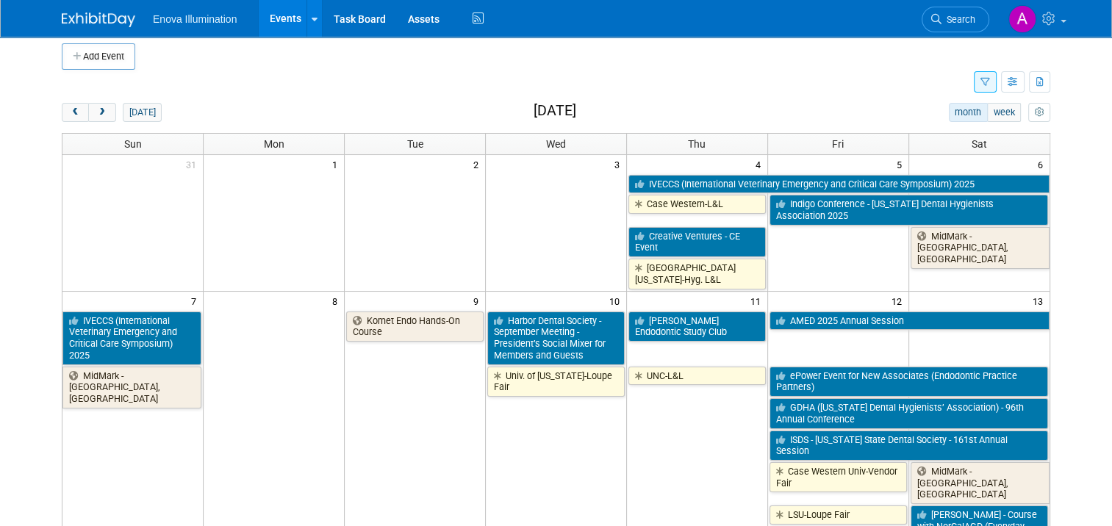
scroll to position [0, 0]
